Goal: Information Seeking & Learning: Learn about a topic

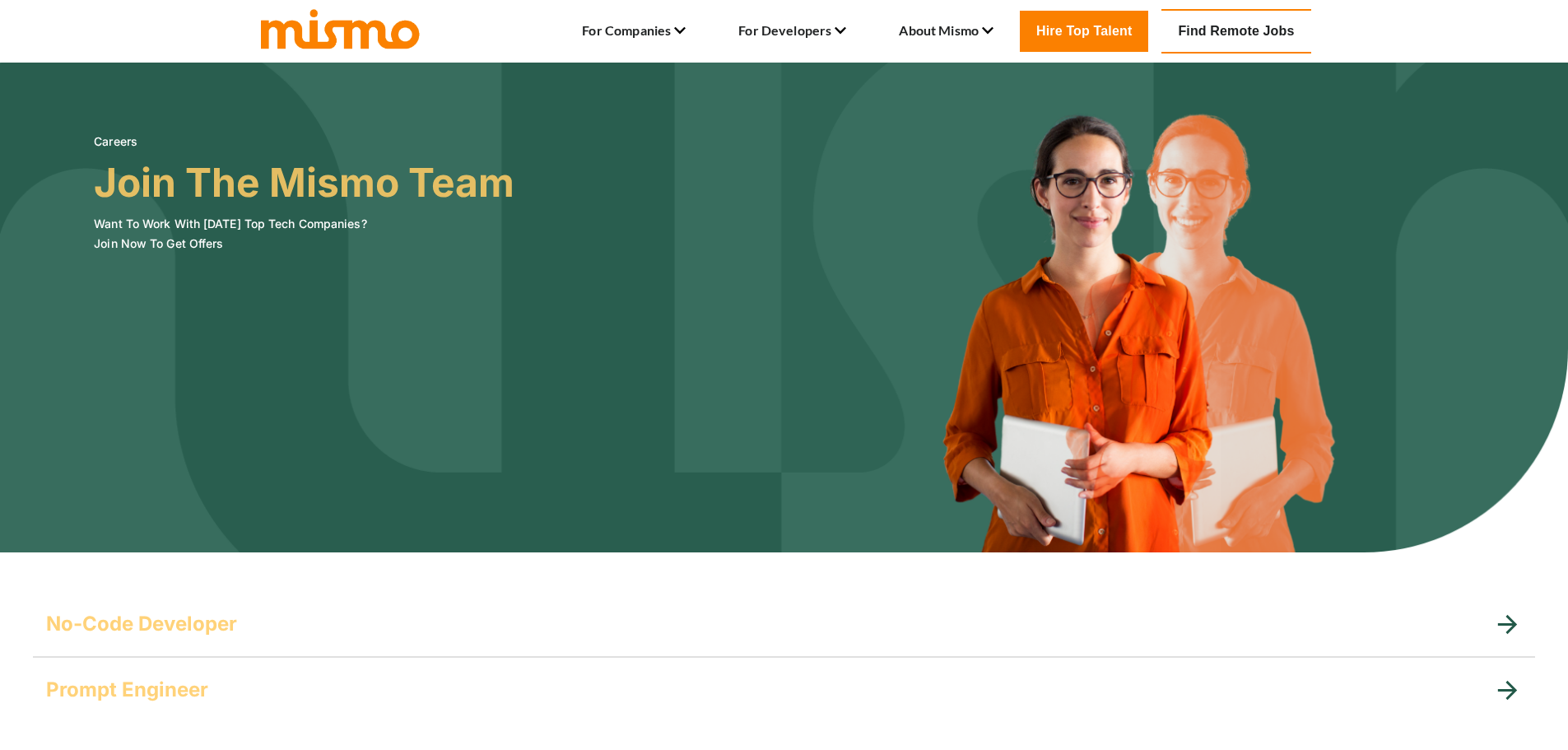
click at [1248, 26] on link "Find Remote Jobs" at bounding box center [1236, 31] width 149 height 44
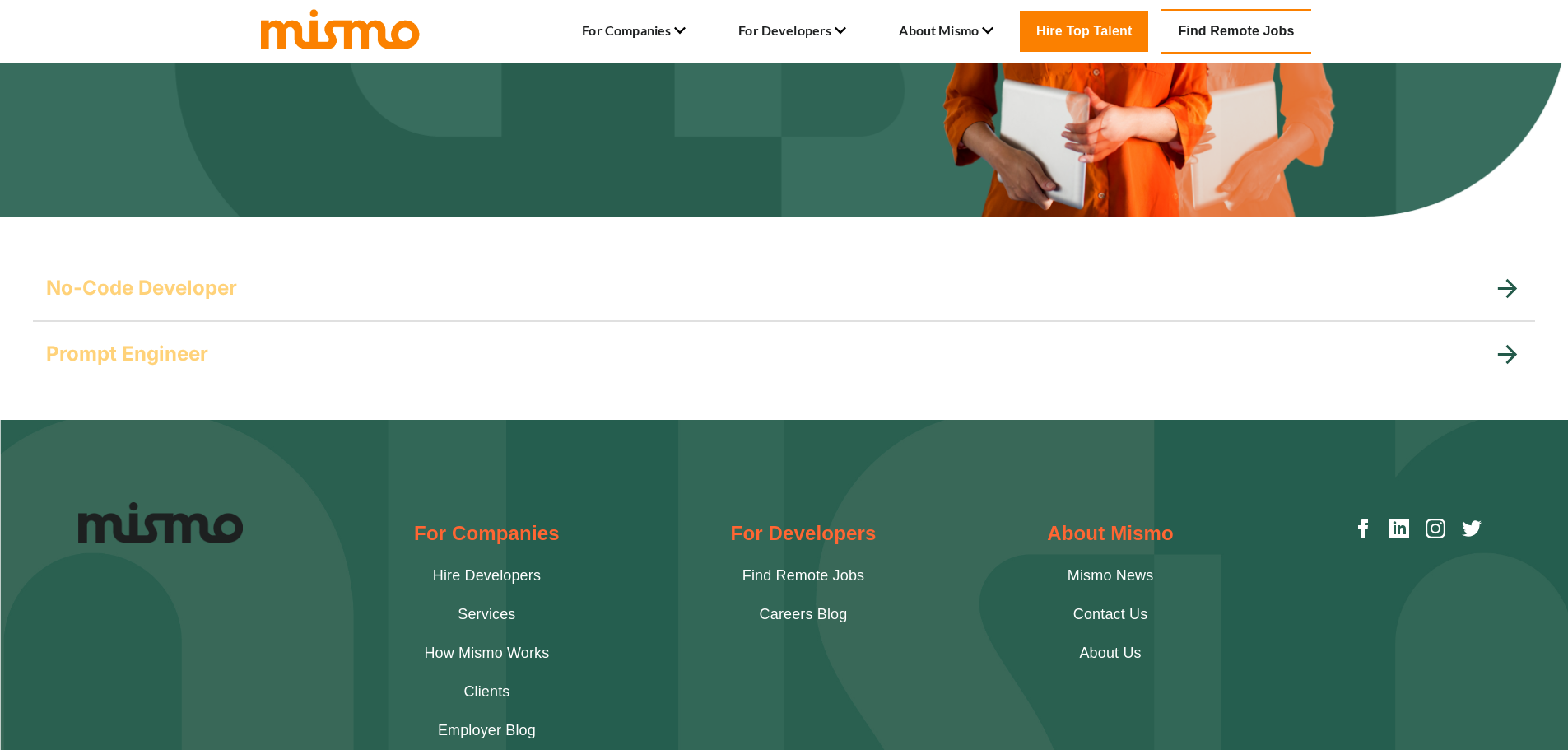
scroll to position [335, 0]
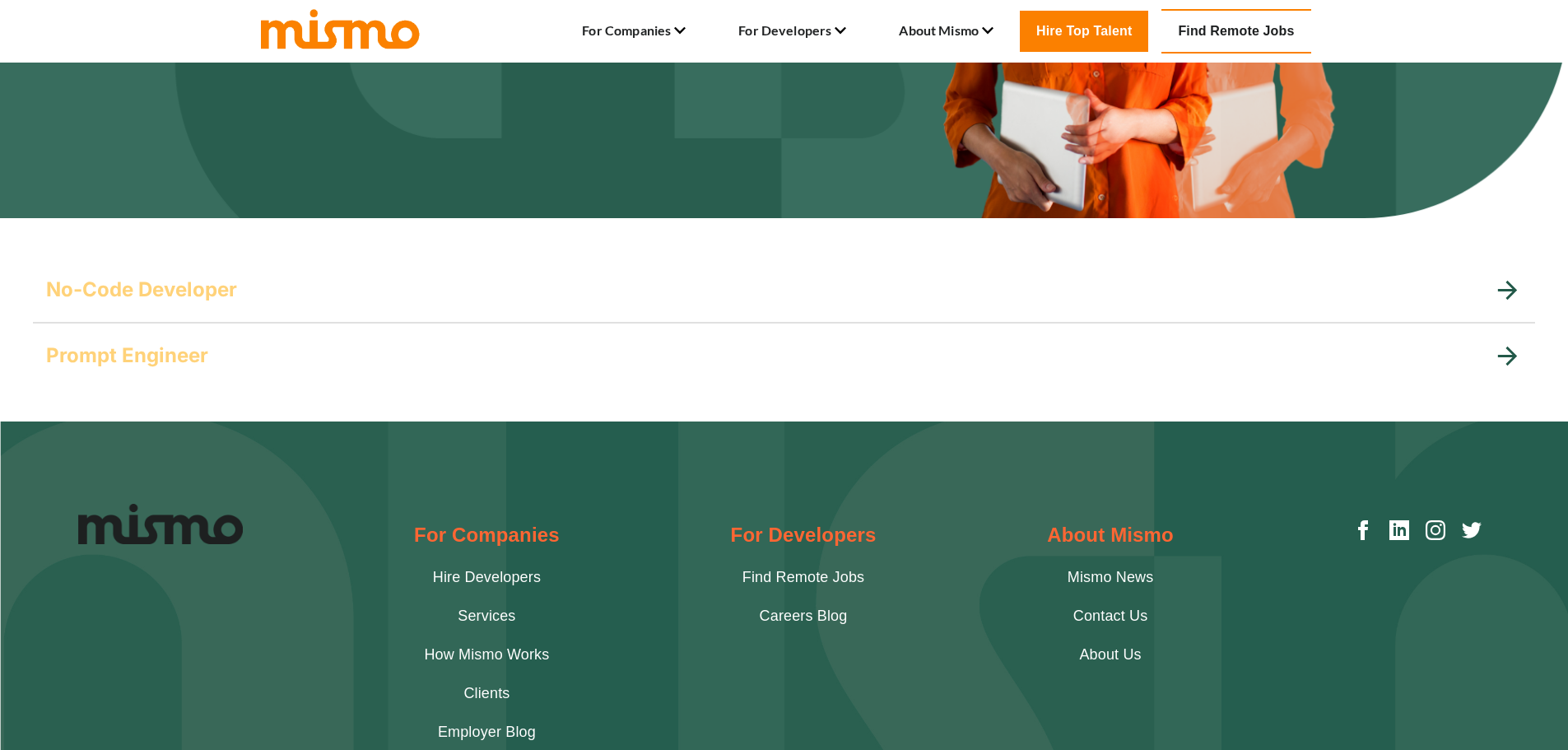
click at [211, 289] on h5 "No-Code Developer" at bounding box center [141, 290] width 191 height 27
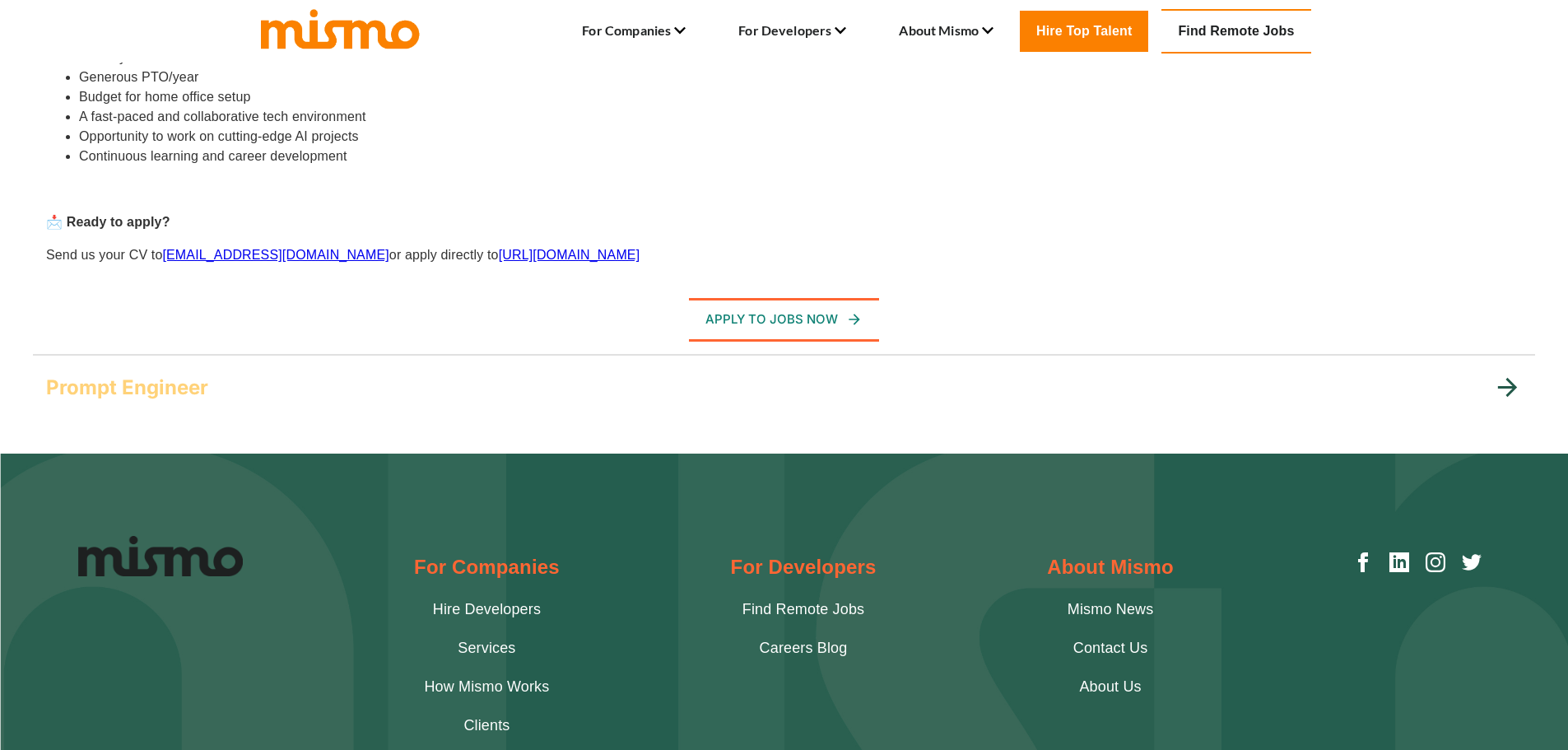
scroll to position [1158, 0]
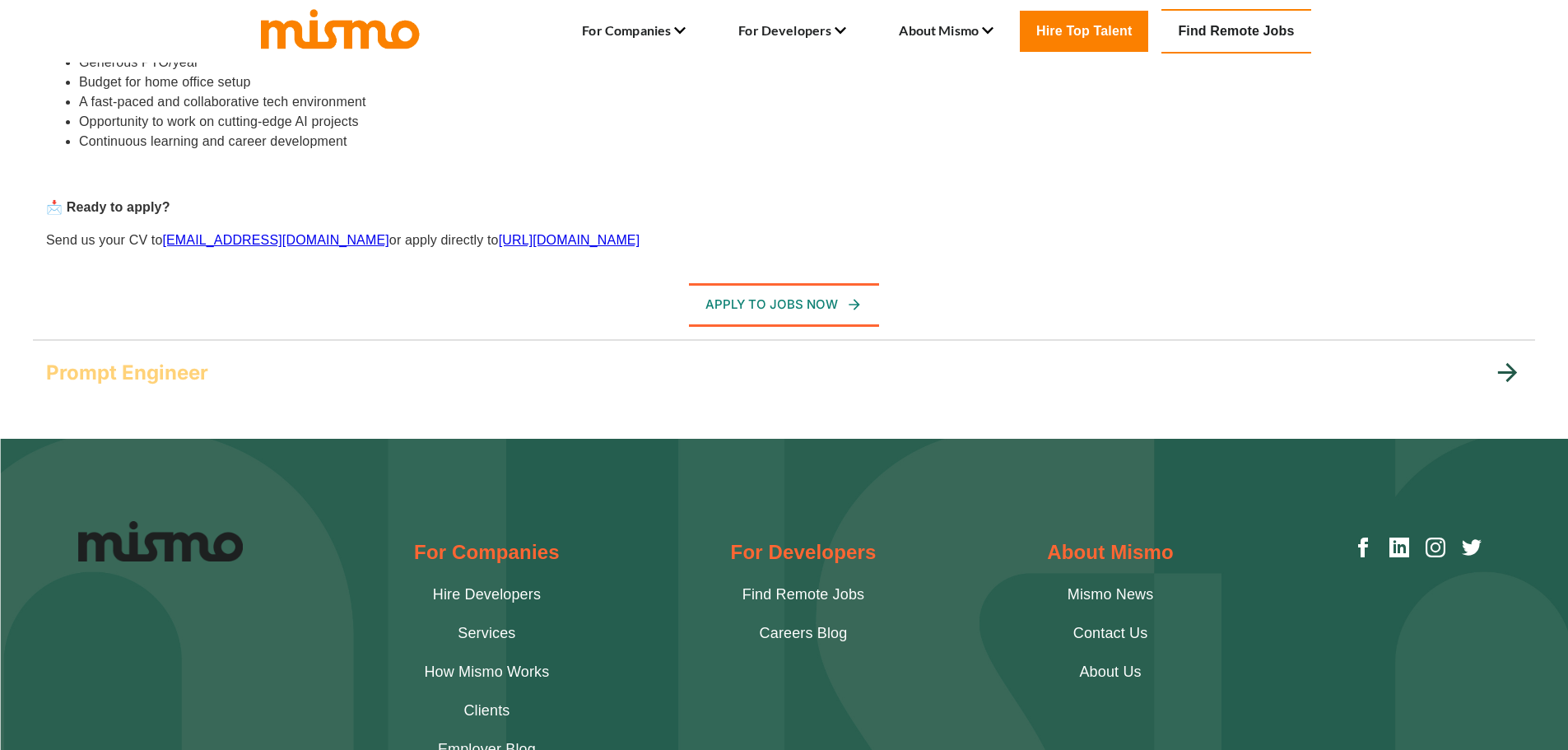
click at [206, 375] on h5 "Prompt Engineer" at bounding box center [127, 373] width 162 height 27
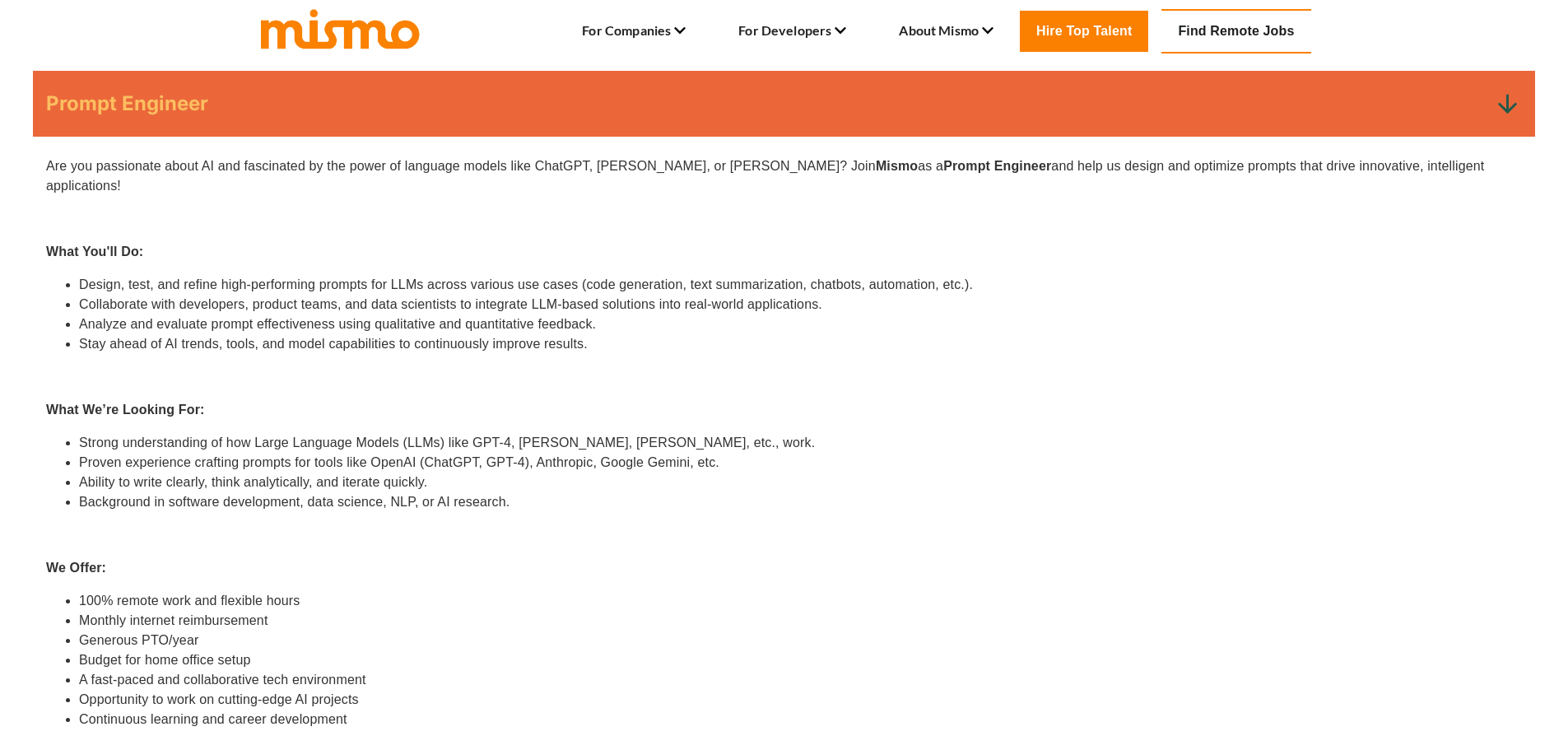
scroll to position [581, 0]
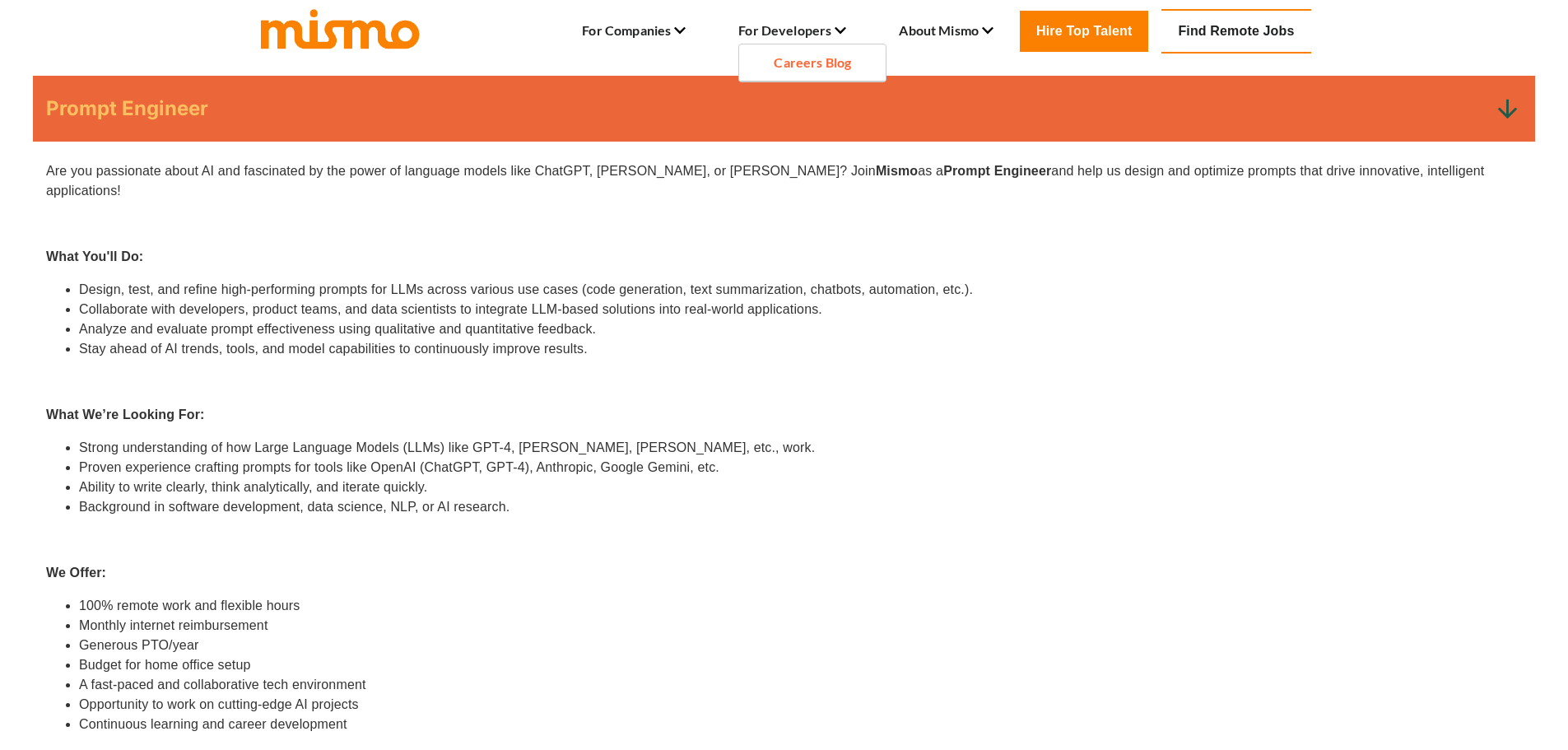
click at [779, 64] on li "Careers Blog" at bounding box center [812, 63] width 147 height 37
